Goal: Information Seeking & Learning: Compare options

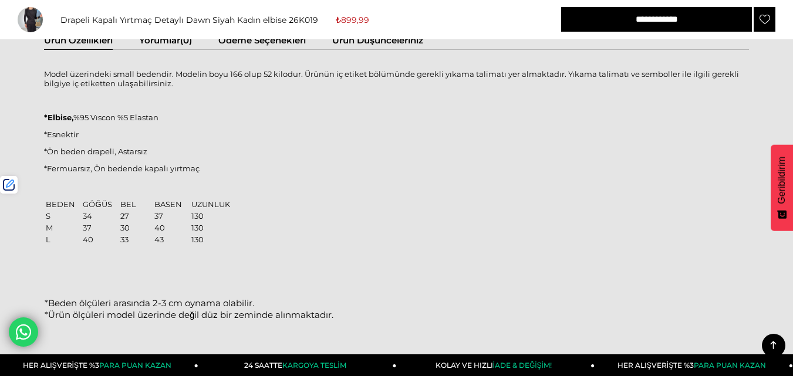
scroll to position [541, 0]
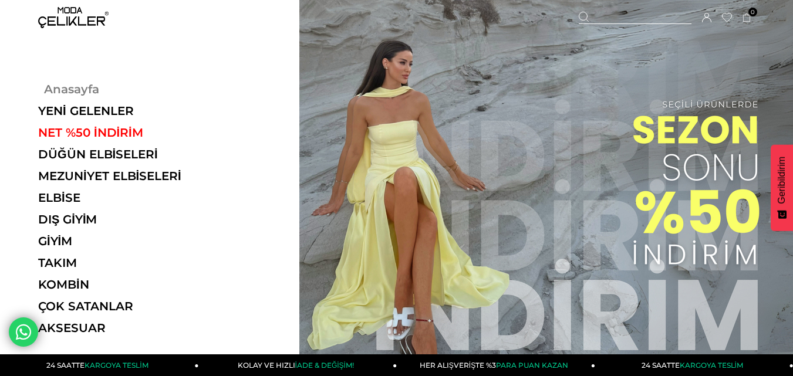
click at [67, 87] on link "Anasayfa" at bounding box center [118, 89] width 161 height 14
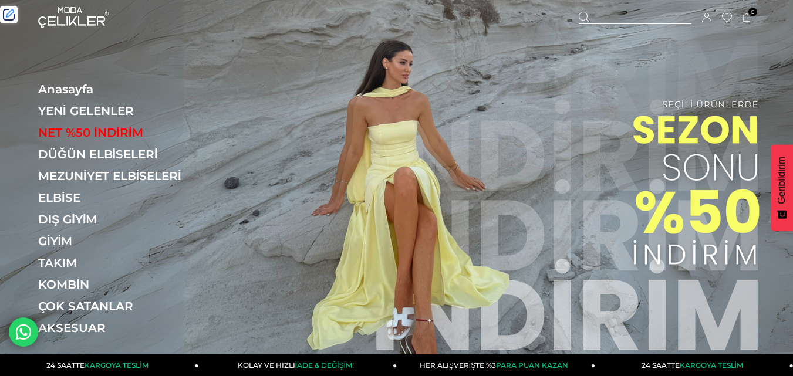
drag, startPoint x: 630, startPoint y: 19, endPoint x: 607, endPoint y: 21, distance: 23.0
click at [628, 18] on div at bounding box center [635, 18] width 113 height 12
paste input "******"
type input "******"
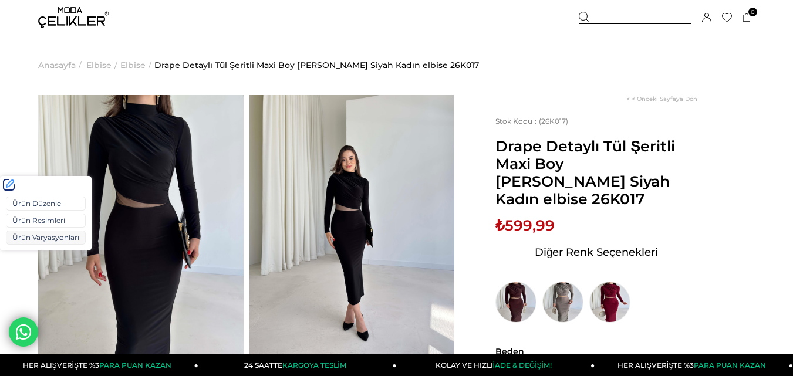
click at [35, 240] on link "Ürün Varyasyonları" at bounding box center [46, 238] width 80 height 14
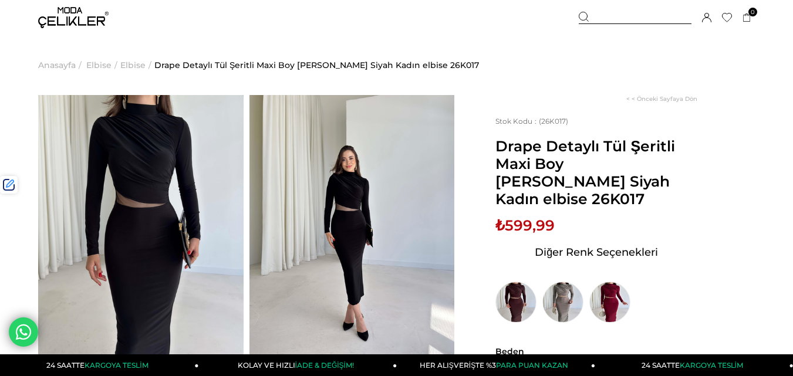
click at [522, 217] on span "₺599,99" at bounding box center [524, 226] width 59 height 18
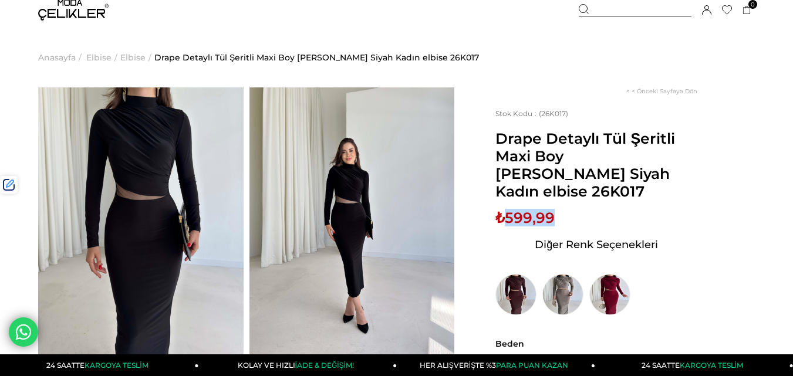
scroll to position [117, 0]
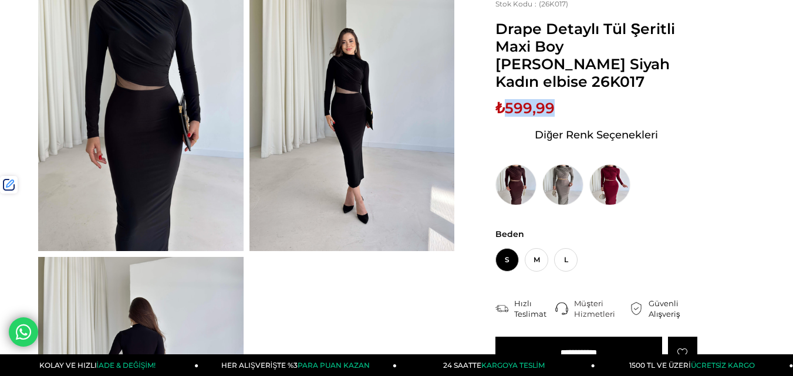
copy span "599,99"
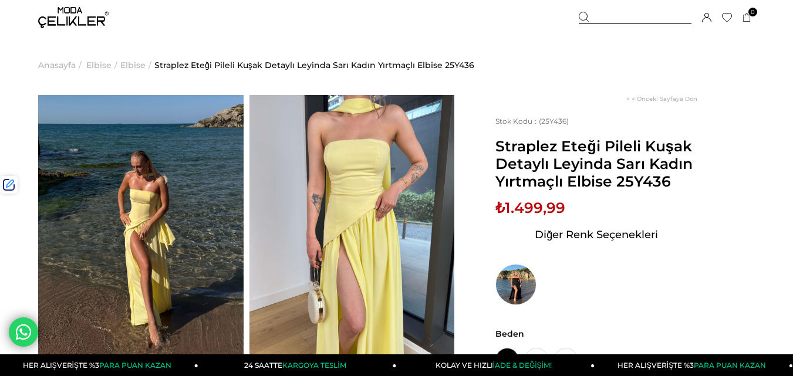
click at [542, 214] on span "₺1.499,99" at bounding box center [530, 208] width 70 height 18
click at [541, 214] on span "₺1.499,99" at bounding box center [530, 208] width 70 height 18
copy span "1.499,99"
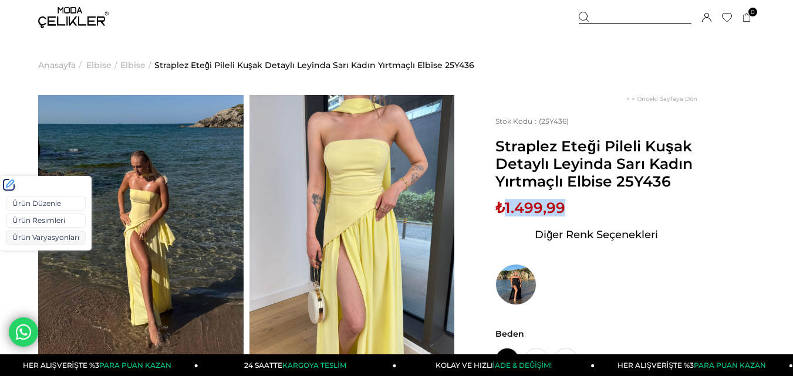
click at [18, 241] on link "Ürün Varyasyonları" at bounding box center [46, 238] width 80 height 14
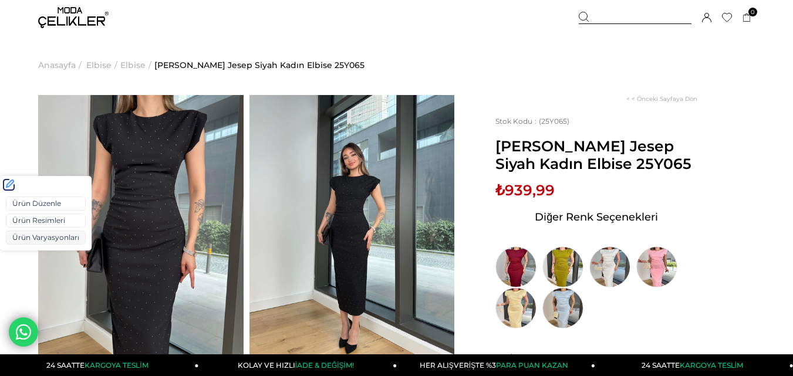
click at [32, 239] on link "Ürün Varyasyonları" at bounding box center [46, 238] width 80 height 14
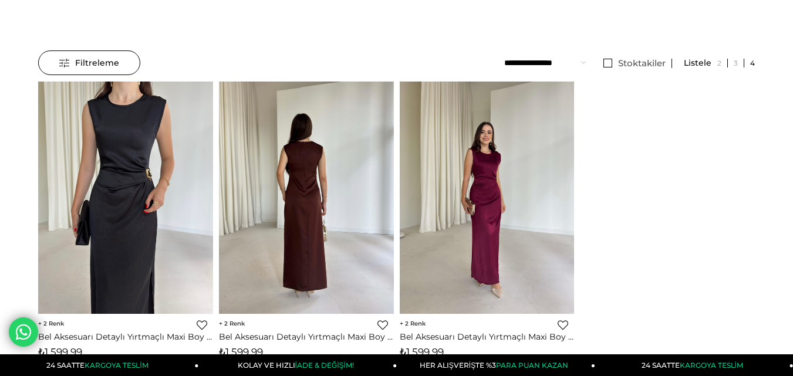
scroll to position [117, 0]
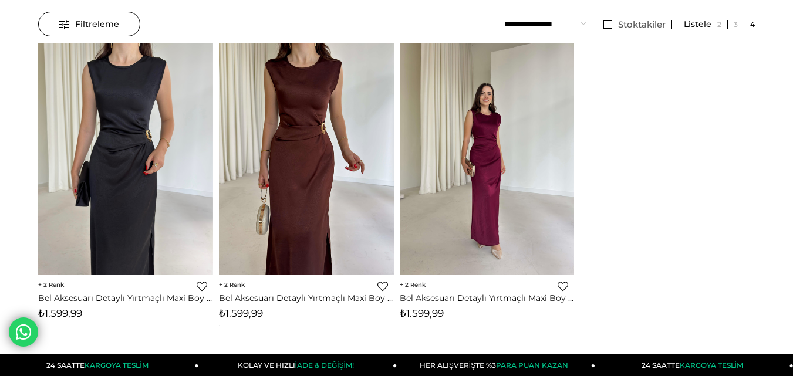
click at [248, 307] on span "₺1.599,99" at bounding box center [241, 313] width 44 height 12
copy span "1.599,99"
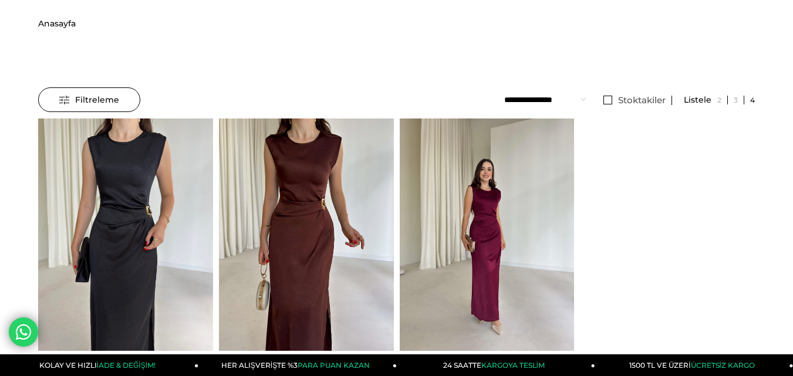
scroll to position [0, 0]
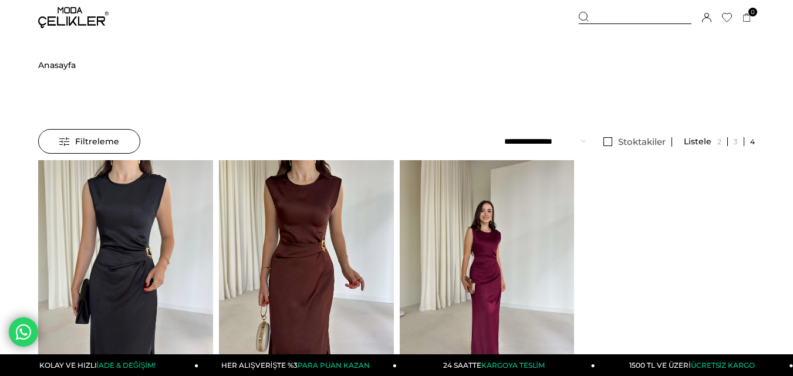
drag, startPoint x: 620, startPoint y: 14, endPoint x: 336, endPoint y: 76, distance: 290.6
click at [613, 14] on div at bounding box center [635, 18] width 113 height 12
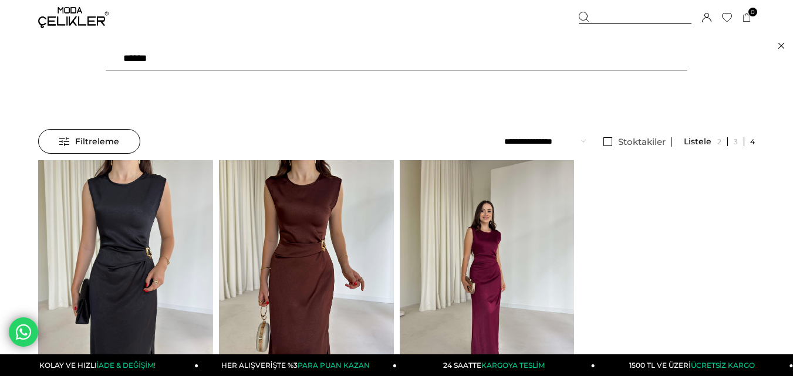
click at [290, 56] on input "******" at bounding box center [397, 58] width 582 height 23
click at [289, 56] on input "******" at bounding box center [397, 58] width 582 height 23
type input "*****"
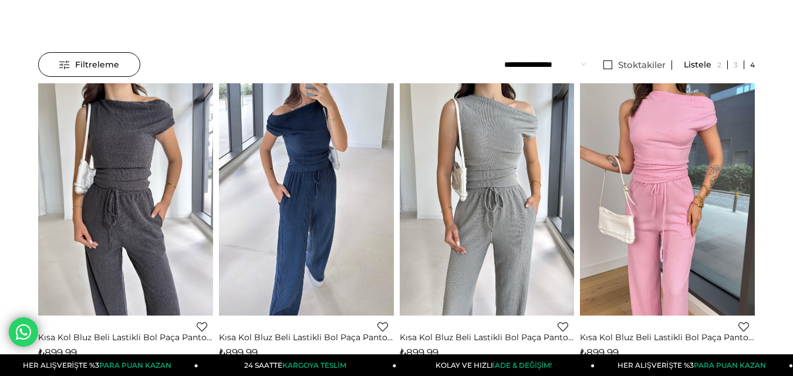
scroll to position [117, 0]
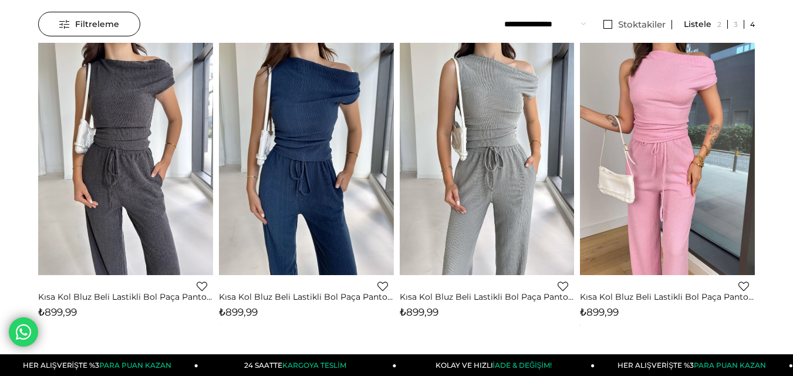
click at [248, 310] on span "₺899,99" at bounding box center [238, 312] width 39 height 12
click at [261, 320] on div "Favorilere Ekle Moda Celikler Kısa Kol Bluz Beli Lastikli Bol Paça Pantolon [PE…" at bounding box center [306, 299] width 175 height 49
click at [238, 313] on span "₺899,99" at bounding box center [238, 312] width 39 height 12
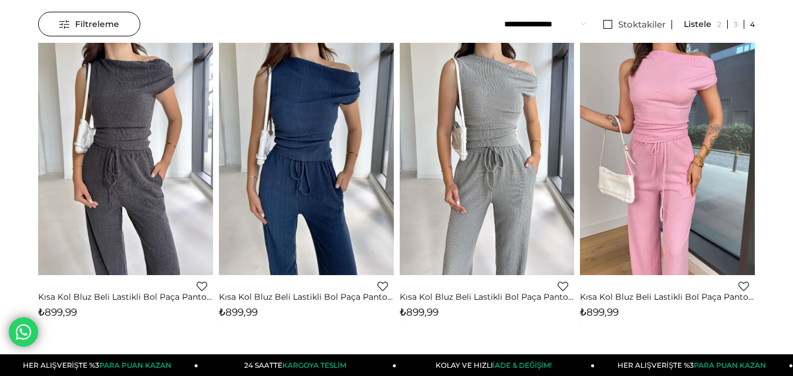
click at [238, 313] on span "₺899,99" at bounding box center [238, 312] width 39 height 12
copy span "899,99"
